Goal: Transaction & Acquisition: Obtain resource

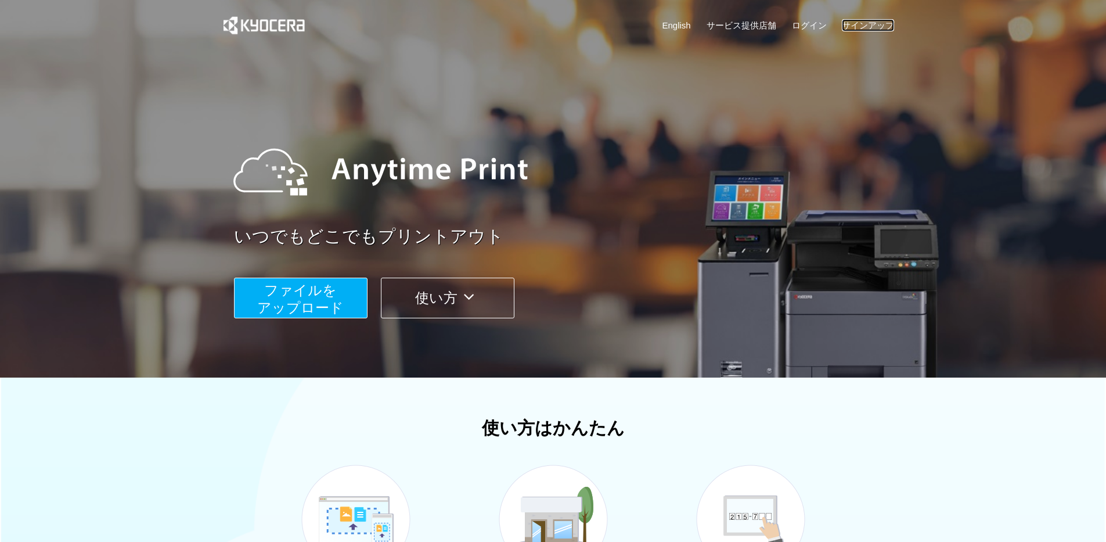
click at [875, 20] on link "サインアップ" at bounding box center [868, 25] width 52 height 12
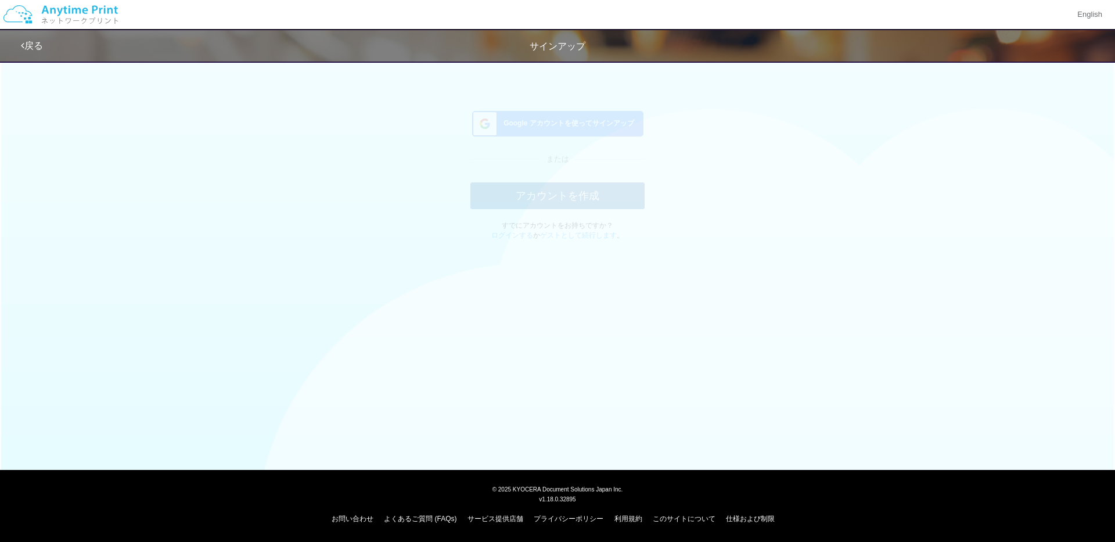
click at [606, 136] on span "Google アカウントを使ってサインアップ" at bounding box center [566, 133] width 135 height 10
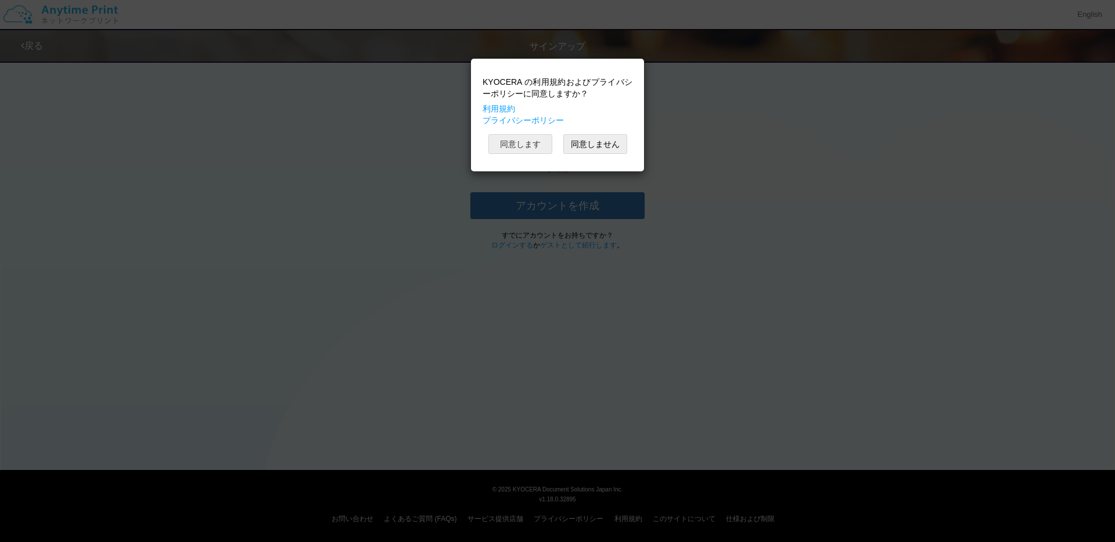
click at [520, 150] on button "同意します" at bounding box center [520, 144] width 64 height 20
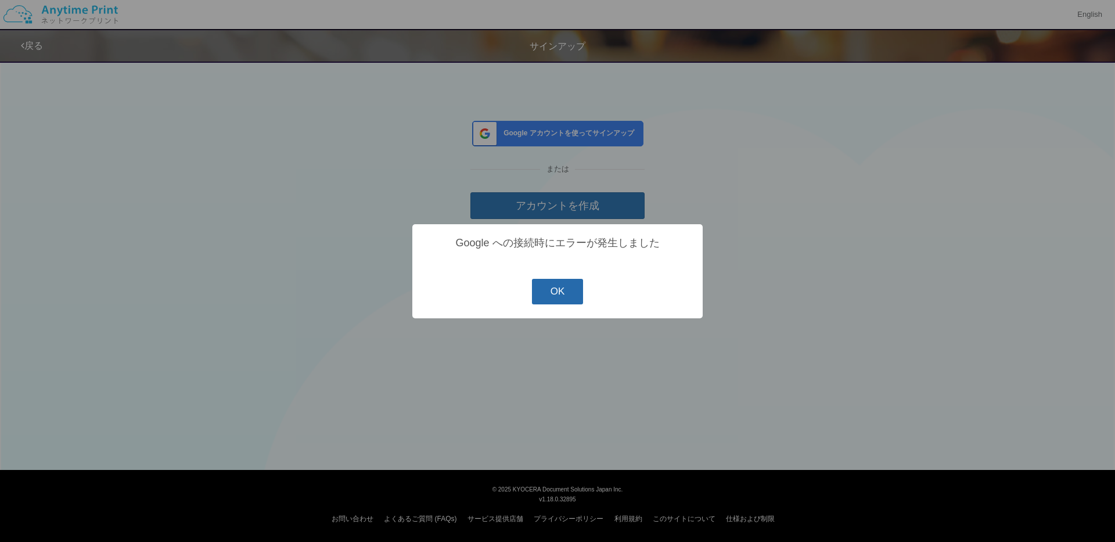
click at [551, 294] on button "OK" at bounding box center [558, 292] width 52 height 26
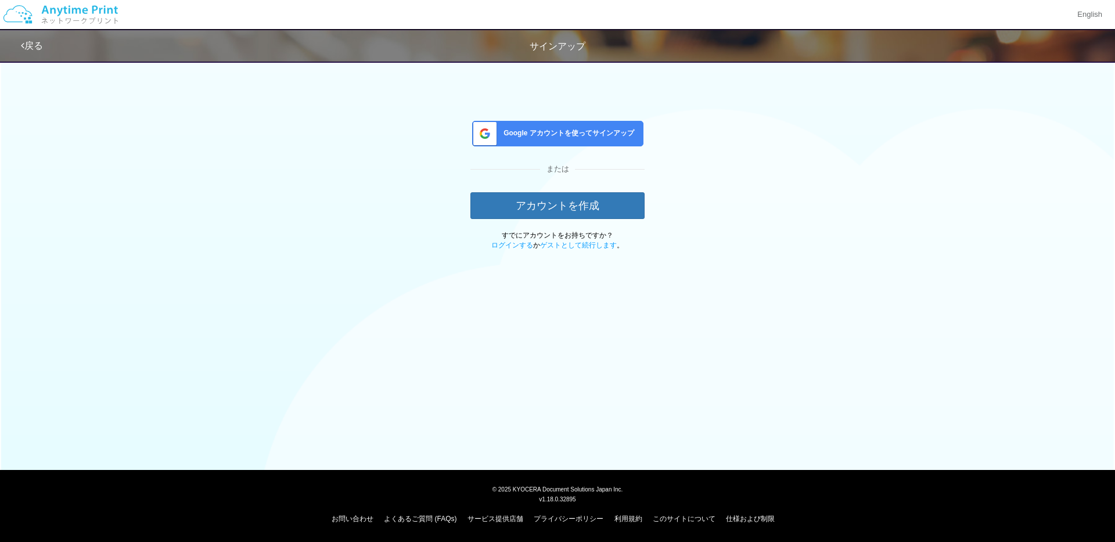
click at [34, 43] on link "戻る" at bounding box center [32, 46] width 22 height 10
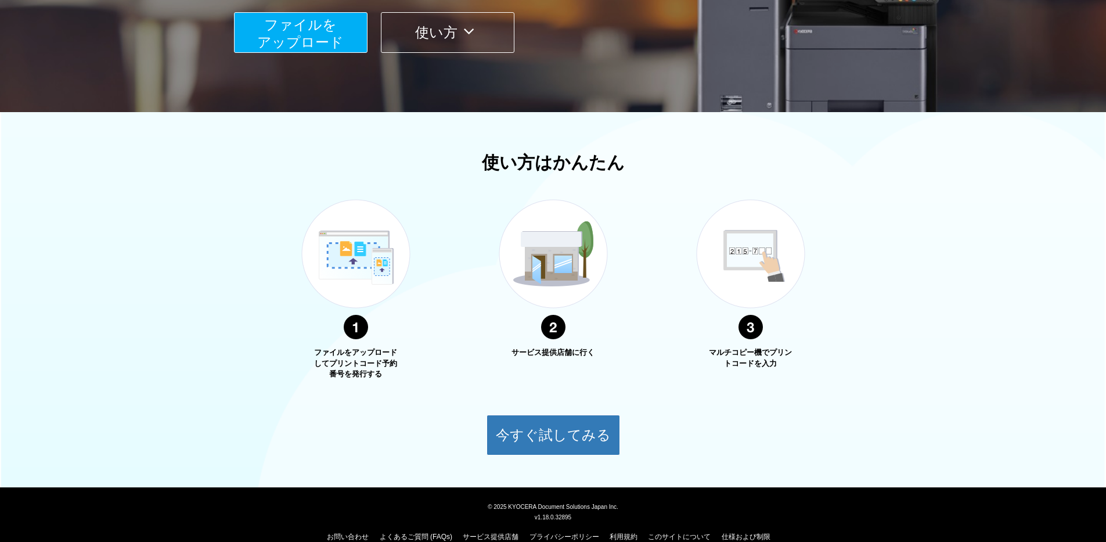
scroll to position [283, 0]
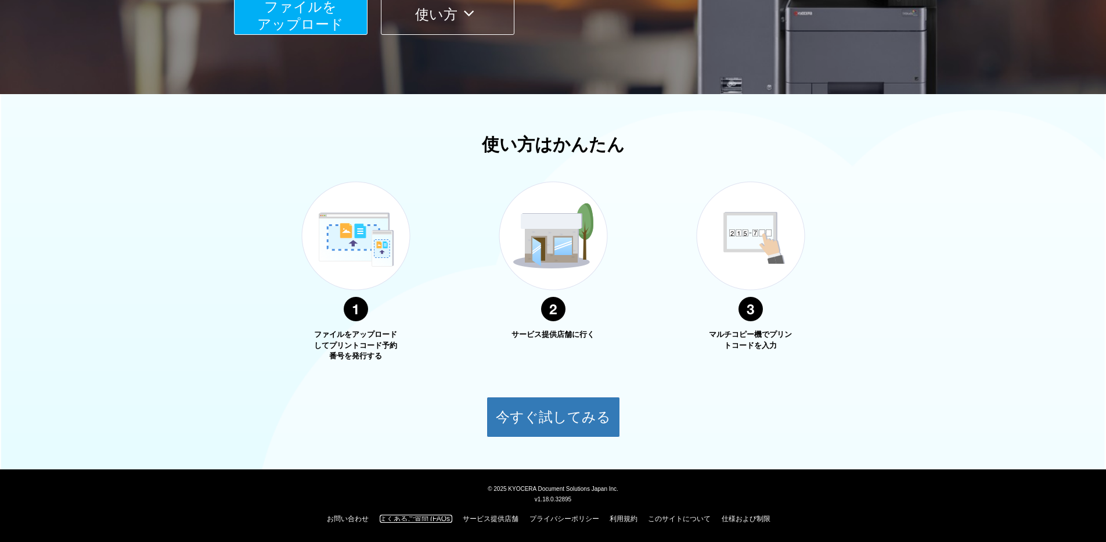
click at [412, 521] on link "よくあるご質問 (FAQs)" at bounding box center [416, 519] width 73 height 8
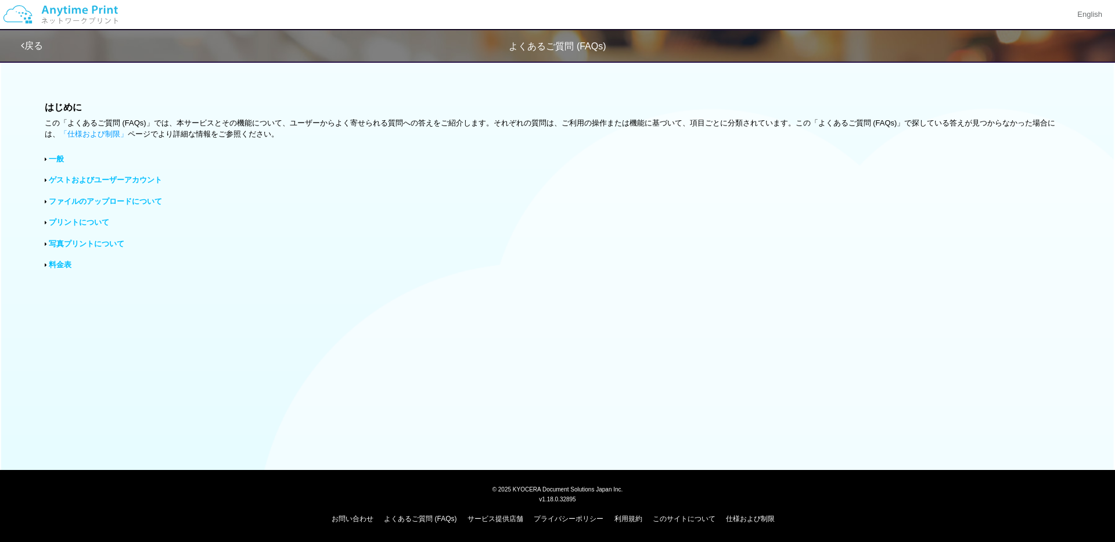
click at [120, 204] on link "ファイルのアップロードについて" at bounding box center [105, 201] width 113 height 9
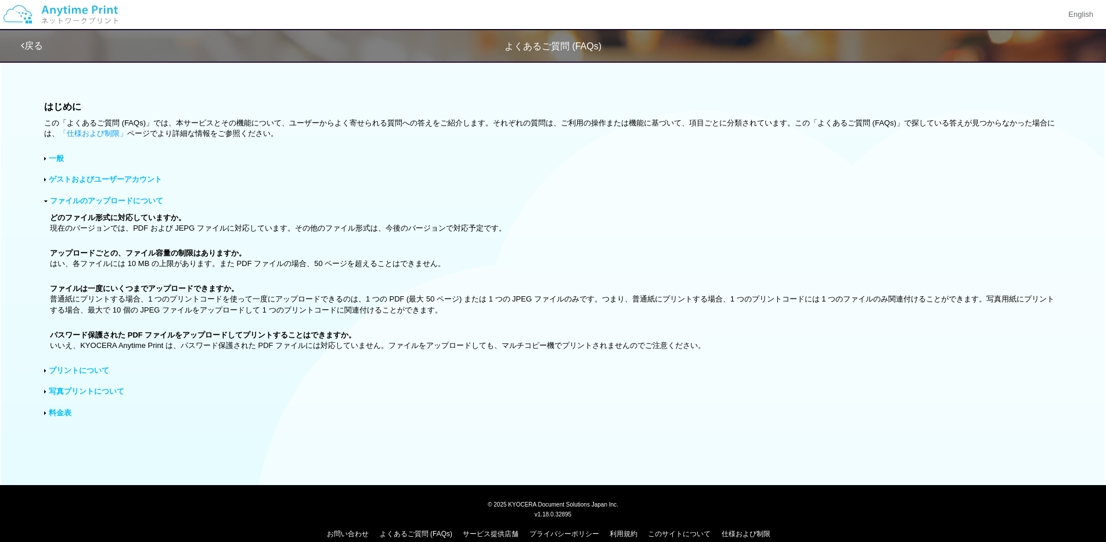
click at [66, 415] on link "料金表" at bounding box center [60, 412] width 23 height 9
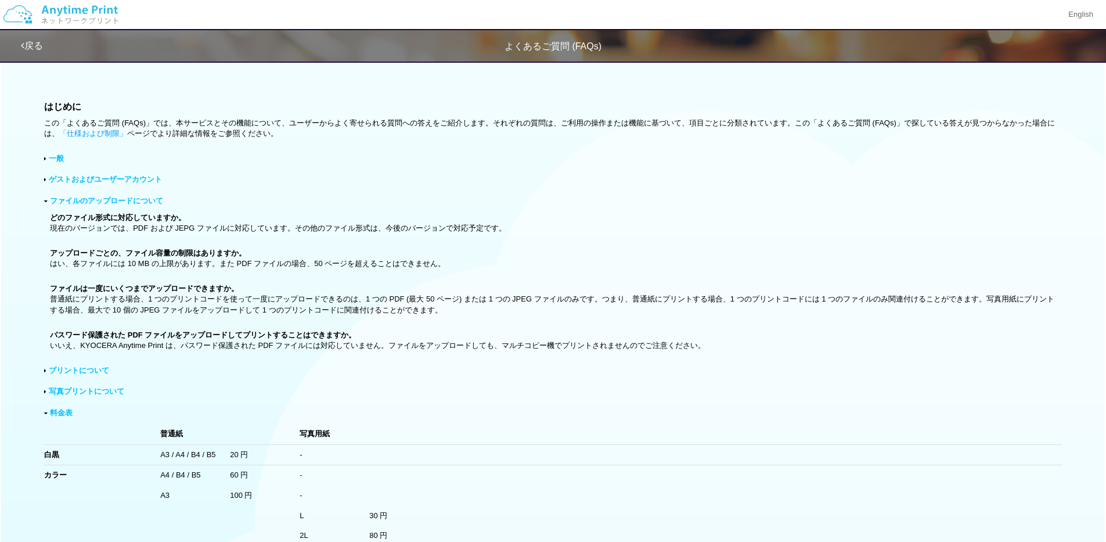
click at [107, 181] on link "ゲストおよびユーザーアカウント" at bounding box center [105, 179] width 113 height 9
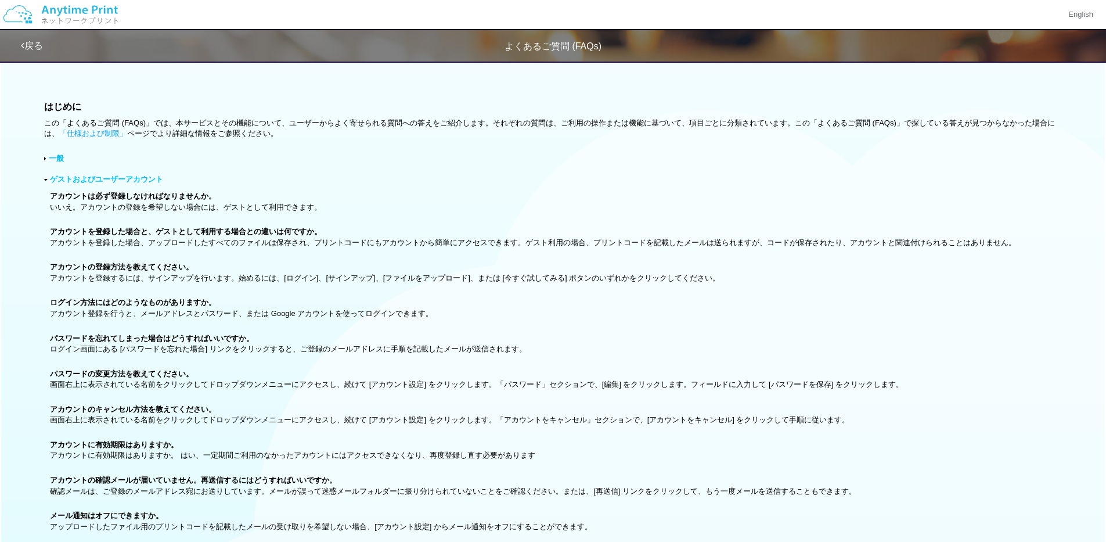
click at [57, 10] on img at bounding box center [61, 14] width 124 height 41
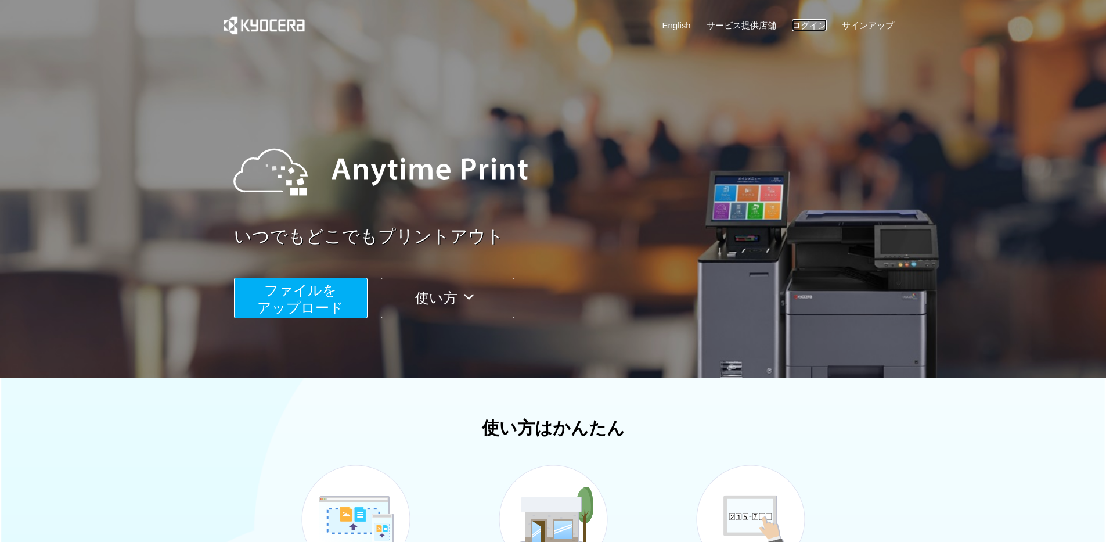
click at [819, 28] on link "ログイン" at bounding box center [809, 25] width 35 height 12
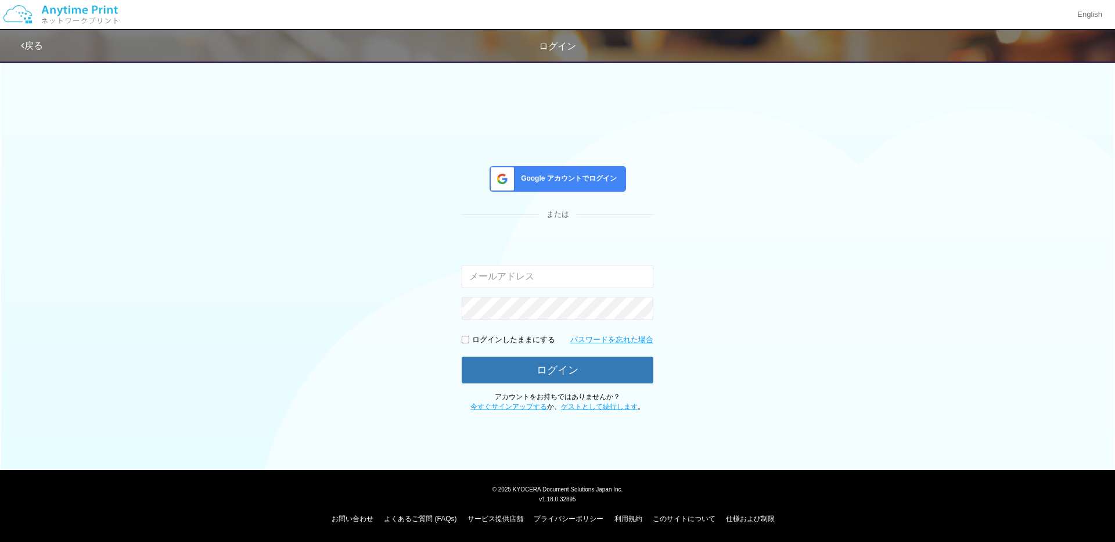
click at [594, 285] on input "email" at bounding box center [558, 276] width 192 height 23
click at [842, 316] on div "Google アカウントでログイン または 入力されたメールアドレスまたはパスワードが正しくありません。 ログインしたままにする パスワードを忘れた場合 ログ…" at bounding box center [557, 234] width 697 height 358
click at [596, 282] on input "email" at bounding box center [558, 276] width 192 height 23
click at [755, 343] on div "Google アカウントでログイン または 入力されたメールアドレスまたはパスワードが正しくありません。 inductance147@yahoo.co.jp …" at bounding box center [557, 234] width 697 height 358
drag, startPoint x: 633, startPoint y: 275, endPoint x: 488, endPoint y: 273, distance: 144.6
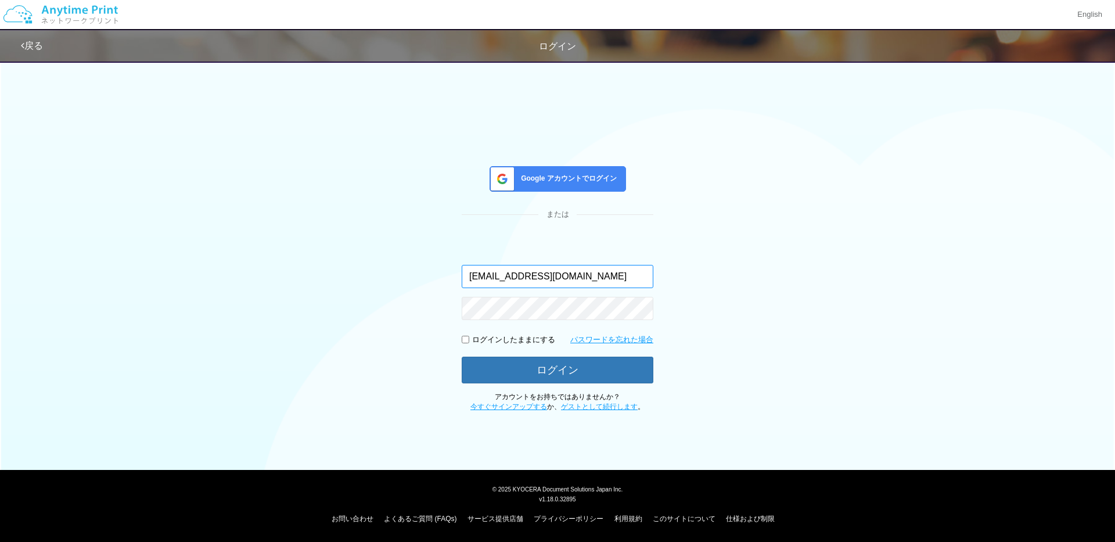
click at [488, 273] on input "inductance147@yahoo.co.jp" at bounding box center [558, 276] width 192 height 23
type input "i"
click at [41, 47] on link "戻る" at bounding box center [32, 46] width 22 height 10
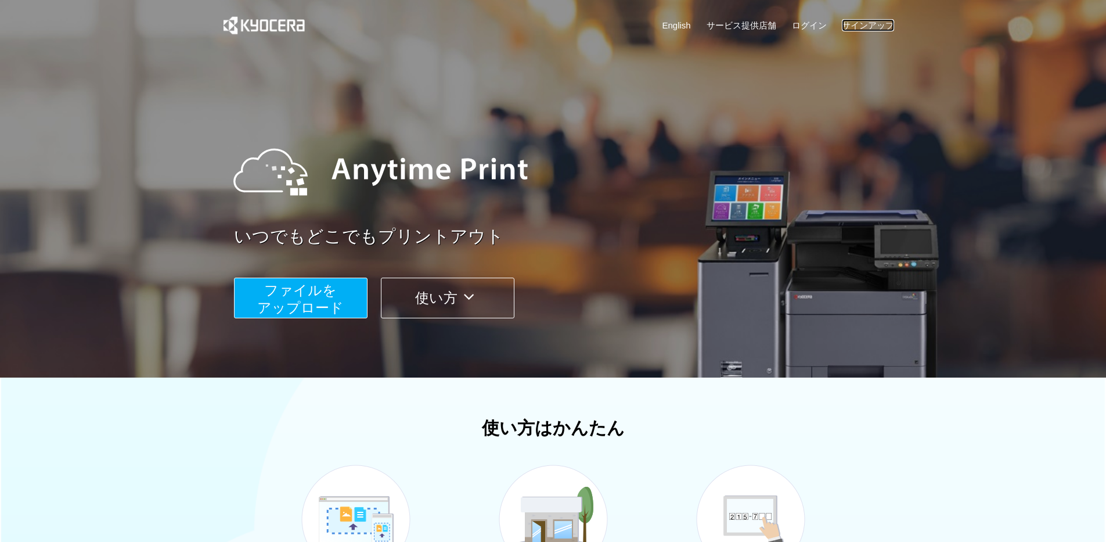
click at [877, 30] on link "サインアップ" at bounding box center [868, 25] width 52 height 12
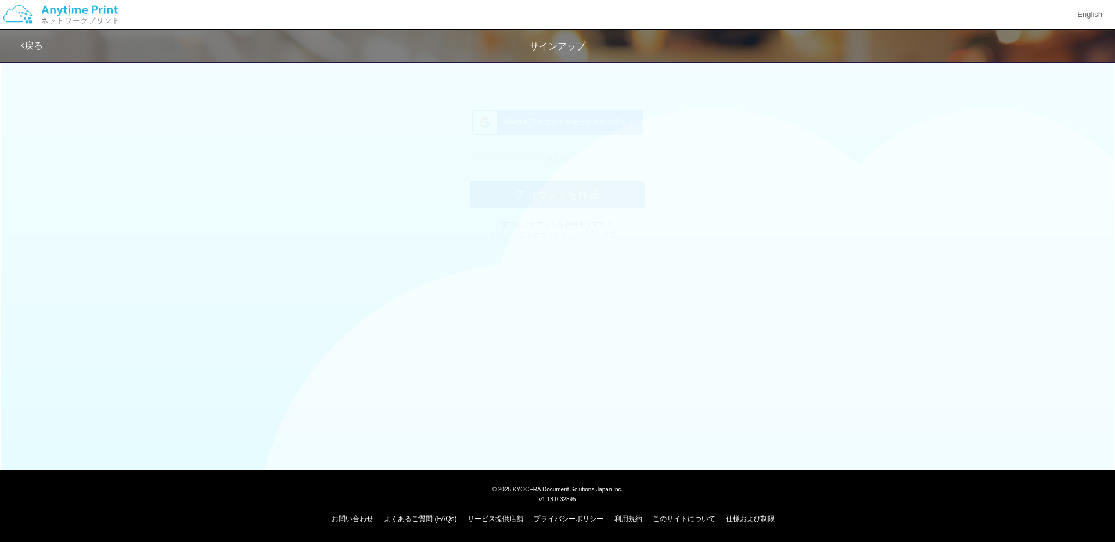
click at [33, 51] on link "戻る" at bounding box center [32, 46] width 22 height 10
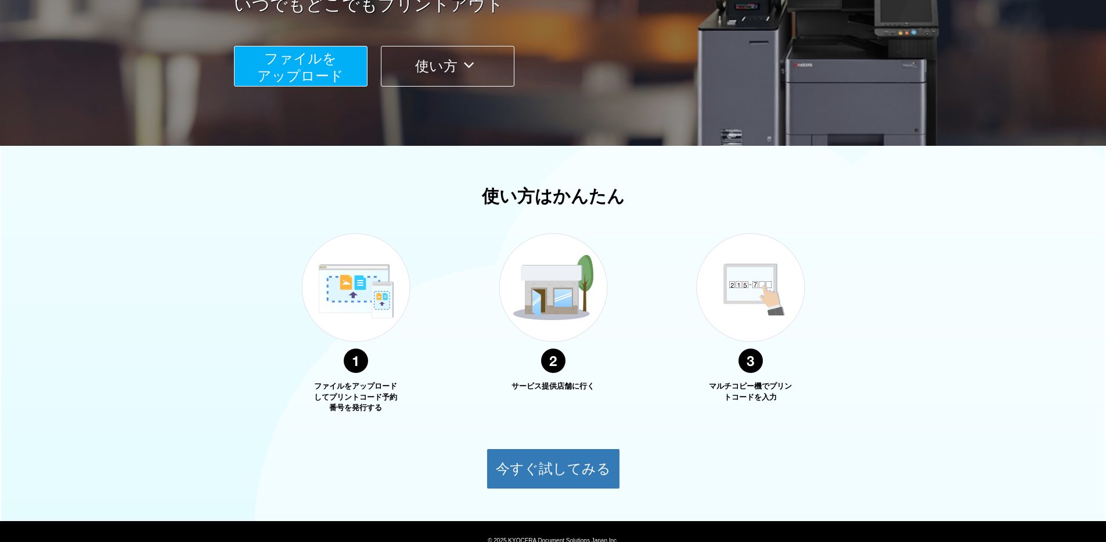
scroll to position [232, 0]
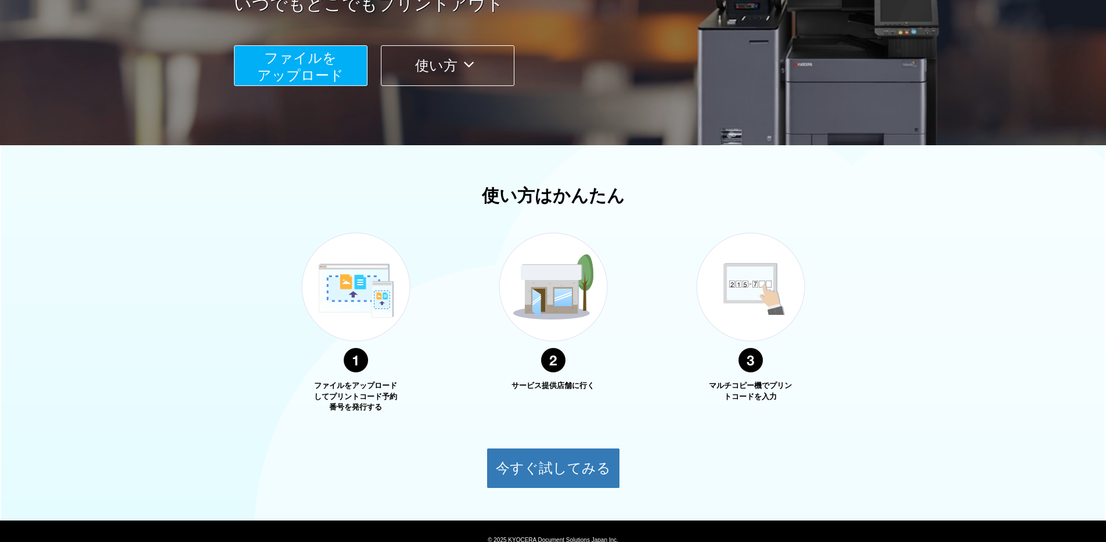
click at [296, 75] on span "ファイルを ​​アップロード" at bounding box center [300, 66] width 87 height 33
